Goal: Transaction & Acquisition: Purchase product/service

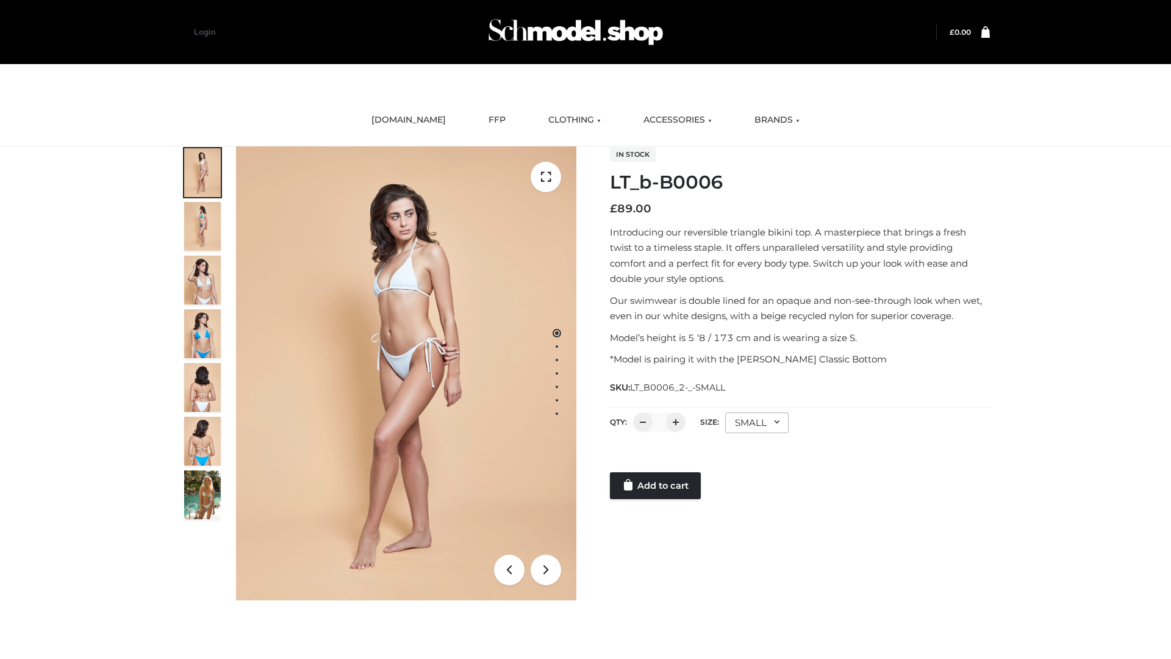
click at [656, 485] on link "Add to cart" at bounding box center [655, 485] width 91 height 27
